Goal: Task Accomplishment & Management: Use online tool/utility

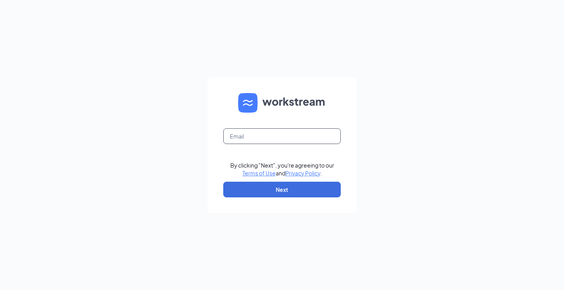
click at [241, 137] on input "text" at bounding box center [282, 136] width 118 height 16
type input "[EMAIL_ADDRESS][DOMAIN_NAME]"
click at [250, 134] on input "text" at bounding box center [282, 136] width 118 height 16
type input "[EMAIL_ADDRESS][DOMAIN_NAME]"
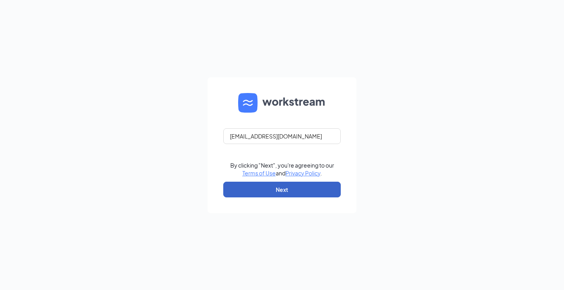
click at [276, 190] on button "Next" at bounding box center [282, 189] width 118 height 16
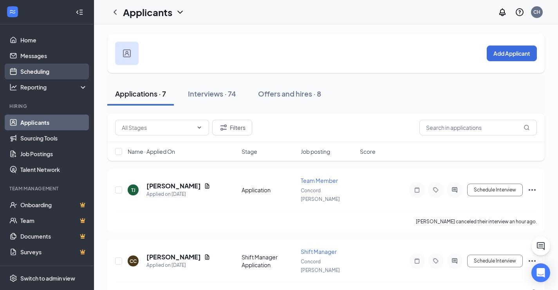
click at [25, 69] on link "Scheduling" at bounding box center [53, 71] width 67 height 16
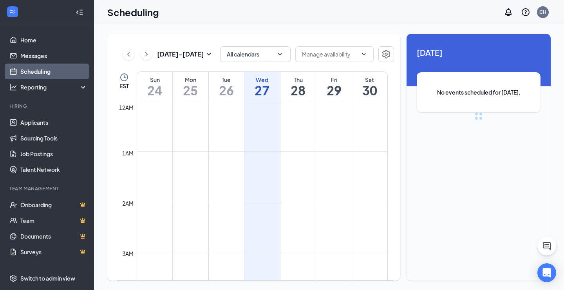
scroll to position [385, 0]
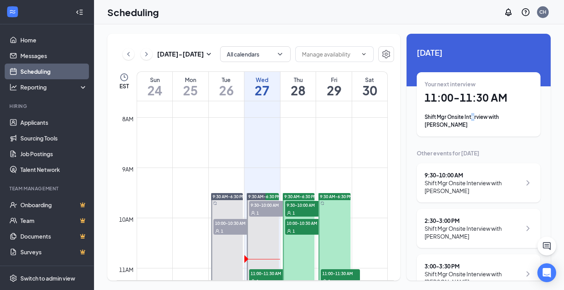
click at [474, 110] on div "Your next interview 11:00 - 11:30 AM Shift Mgr Onsite Interview with katherine …" at bounding box center [479, 104] width 108 height 49
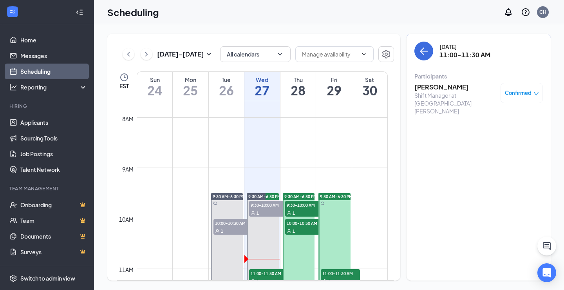
click at [443, 87] on h3 "katherine harris" at bounding box center [456, 87] width 82 height 9
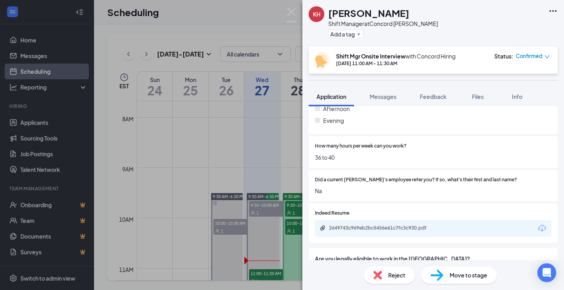
scroll to position [353, 0]
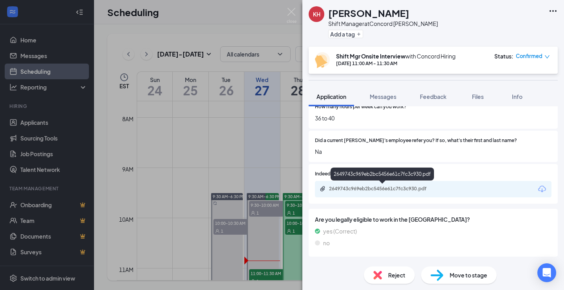
click at [388, 185] on div "2649743c969eb2bc5456e61c7fc3c930.pdf" at bounding box center [384, 188] width 110 height 6
